Goal: Task Accomplishment & Management: Manage account settings

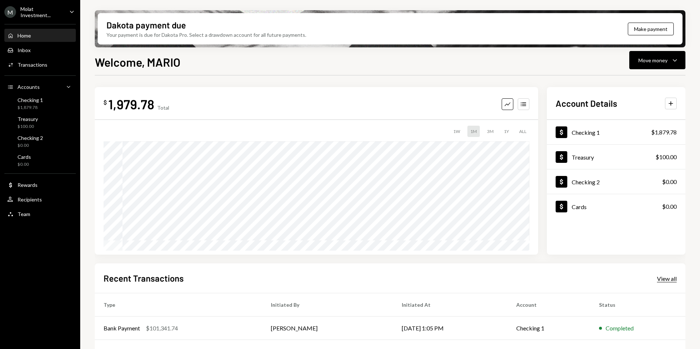
click at [669, 278] on div "View all" at bounding box center [667, 278] width 20 height 7
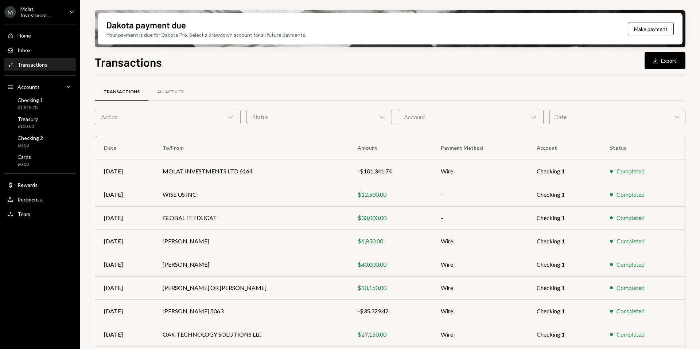
scroll to position [66, 0]
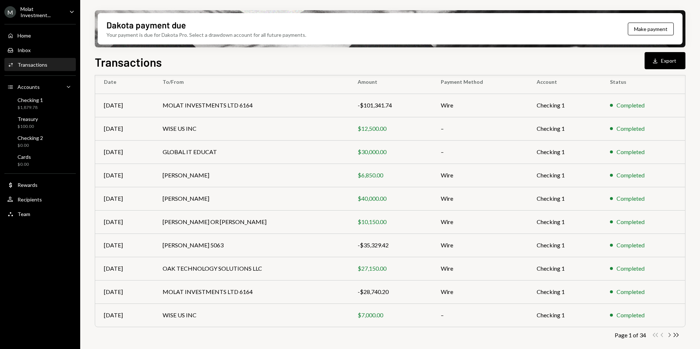
click at [670, 334] on icon "Chevron Right" at bounding box center [668, 335] width 7 height 7
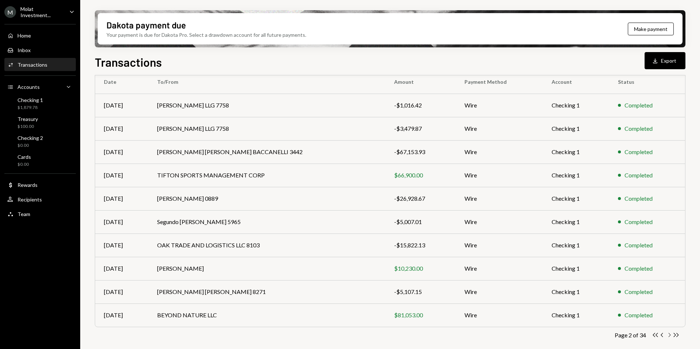
click at [667, 334] on icon "Chevron Right" at bounding box center [668, 335] width 7 height 7
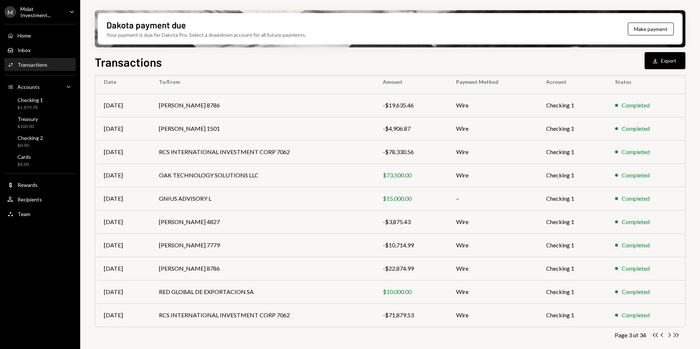
click at [677, 338] on div "Transactions All Activity Action Chevron Down Status Chevron Down Account Chevr…" at bounding box center [390, 189] width 590 height 336
click at [671, 336] on icon "Chevron Right" at bounding box center [668, 335] width 7 height 7
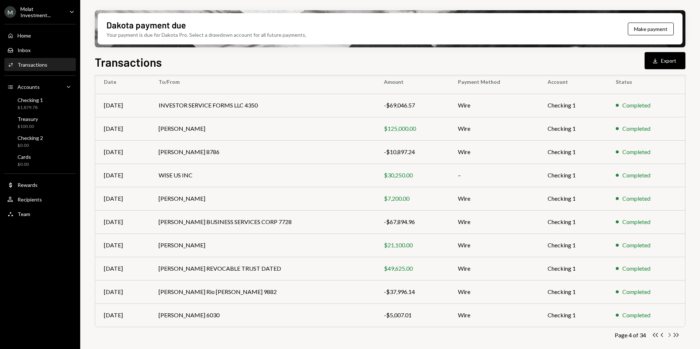
click at [670, 334] on icon "Chevron Right" at bounding box center [668, 335] width 7 height 7
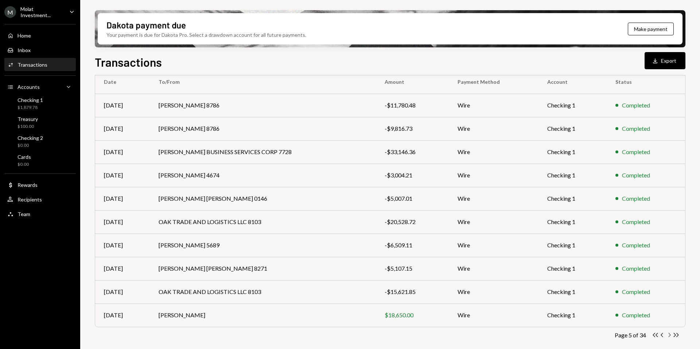
click at [670, 334] on icon "Chevron Right" at bounding box center [668, 335] width 7 height 7
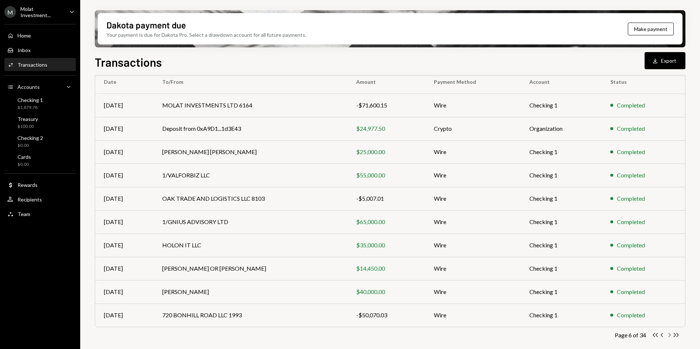
click at [669, 336] on icon "Chevron Right" at bounding box center [668, 335] width 7 height 7
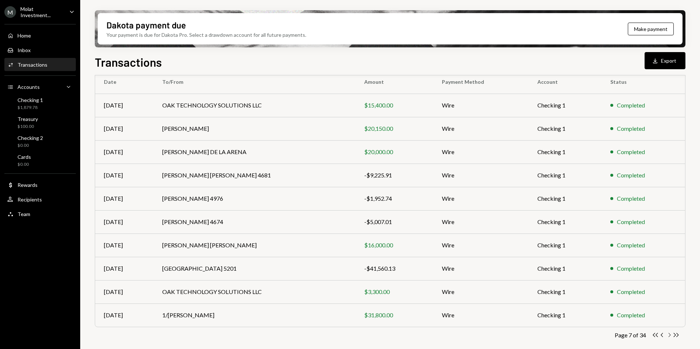
click at [667, 334] on icon "Chevron Right" at bounding box center [668, 335] width 7 height 7
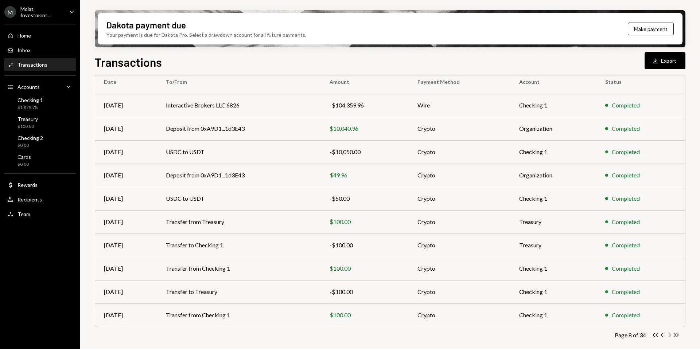
click at [671, 334] on icon "Chevron Right" at bounding box center [668, 335] width 7 height 7
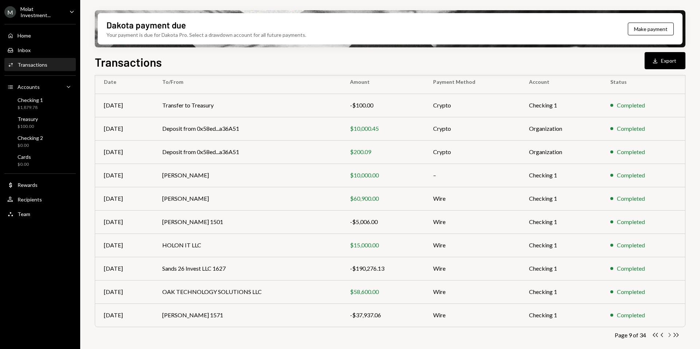
click at [669, 334] on icon "button" at bounding box center [669, 335] width 2 height 4
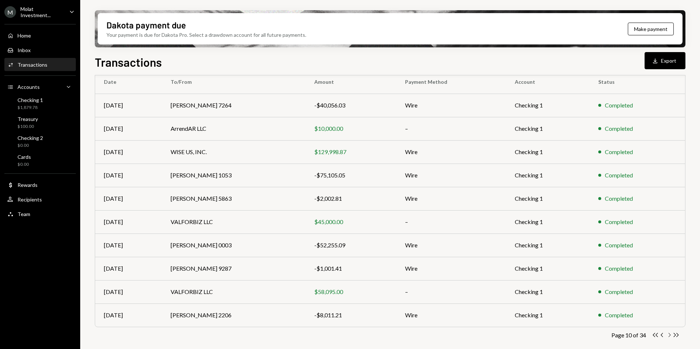
click at [668, 335] on icon "Chevron Right" at bounding box center [668, 335] width 7 height 7
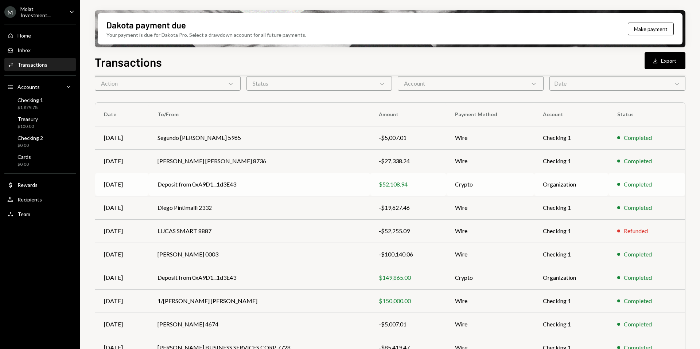
scroll to position [35, 0]
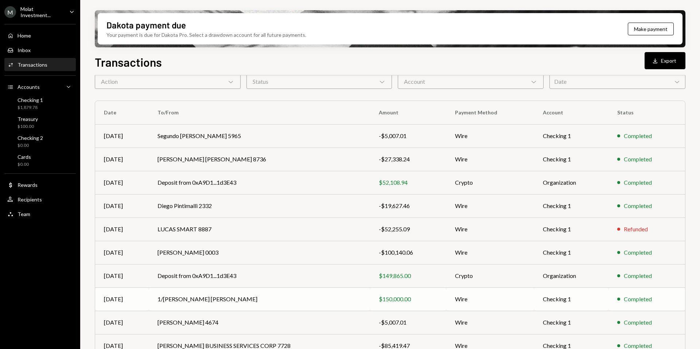
click at [266, 294] on td "1/[PERSON_NAME] [PERSON_NAME]" at bounding box center [259, 298] width 221 height 23
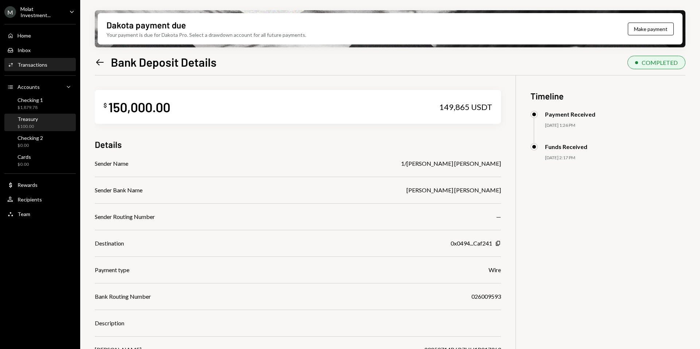
click at [38, 114] on link "Treasury $100.00" at bounding box center [39, 122] width 71 height 17
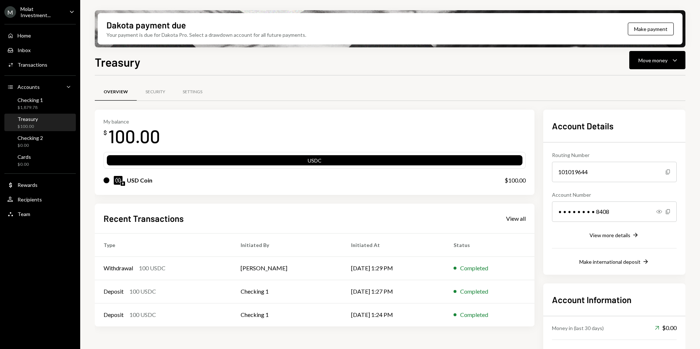
click at [46, 11] on div "Molat Investment..." at bounding box center [41, 12] width 43 height 12
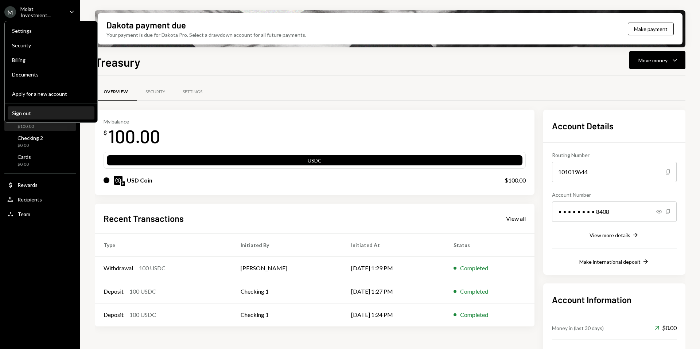
click at [32, 114] on div "Sign out" at bounding box center [51, 113] width 78 height 6
